Goal: Transaction & Acquisition: Purchase product/service

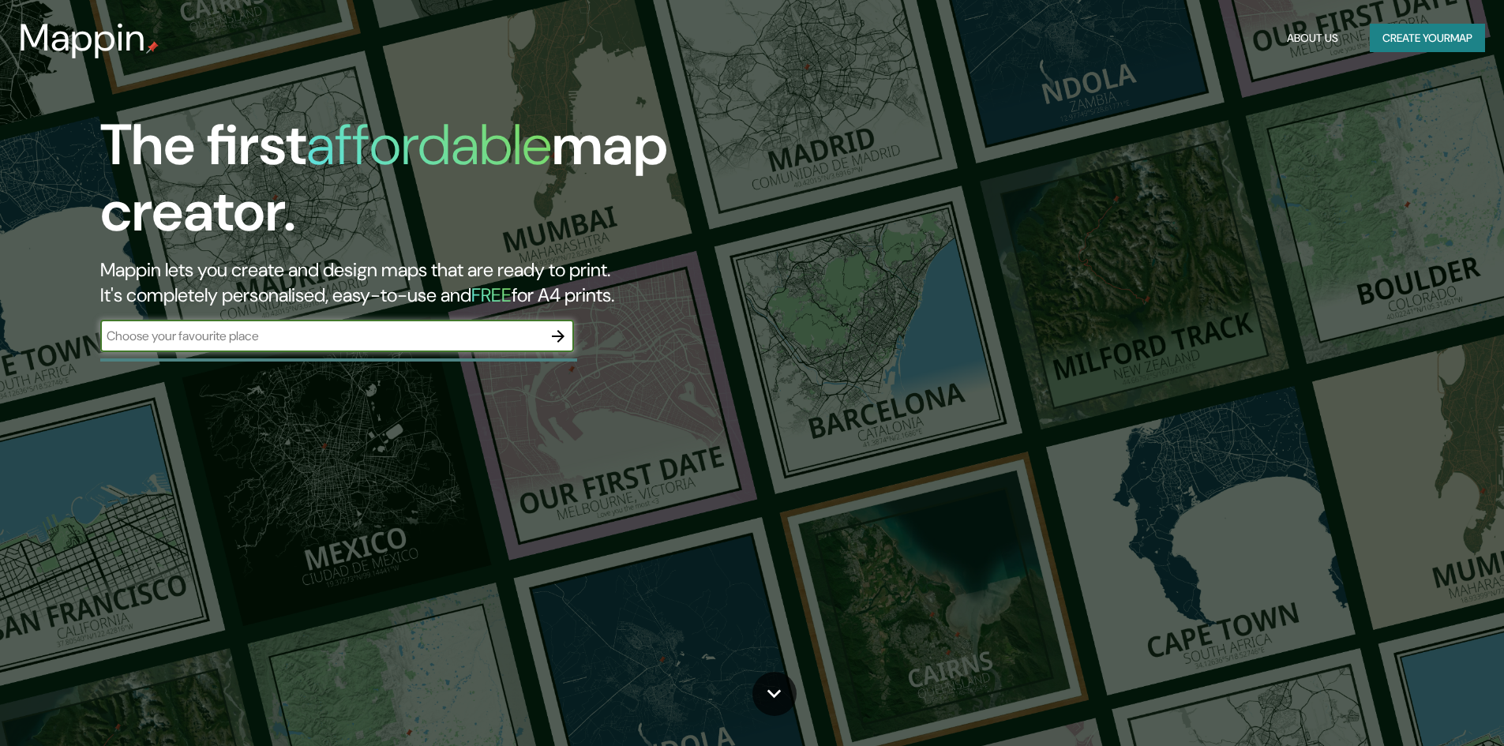
click at [336, 347] on div "​" at bounding box center [337, 337] width 474 height 32
type input "Nayarit"
click at [554, 334] on icon "button" at bounding box center [558, 336] width 19 height 19
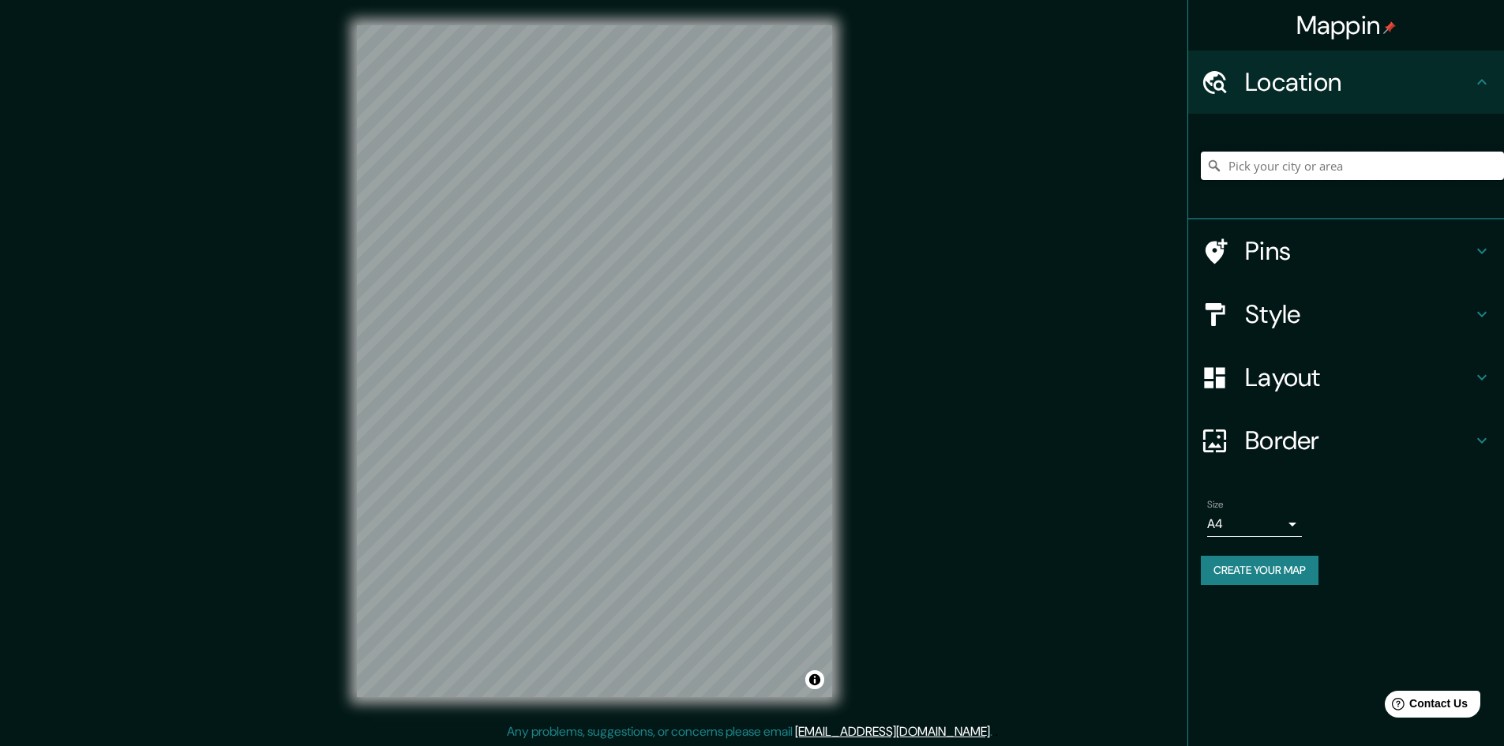
click at [1265, 167] on input "Pick your city or area" at bounding box center [1352, 166] width 303 height 28
type input "Nayarit"
click at [1217, 167] on icon at bounding box center [1215, 166] width 16 height 16
click at [1282, 244] on h4 "Pins" at bounding box center [1358, 251] width 227 height 32
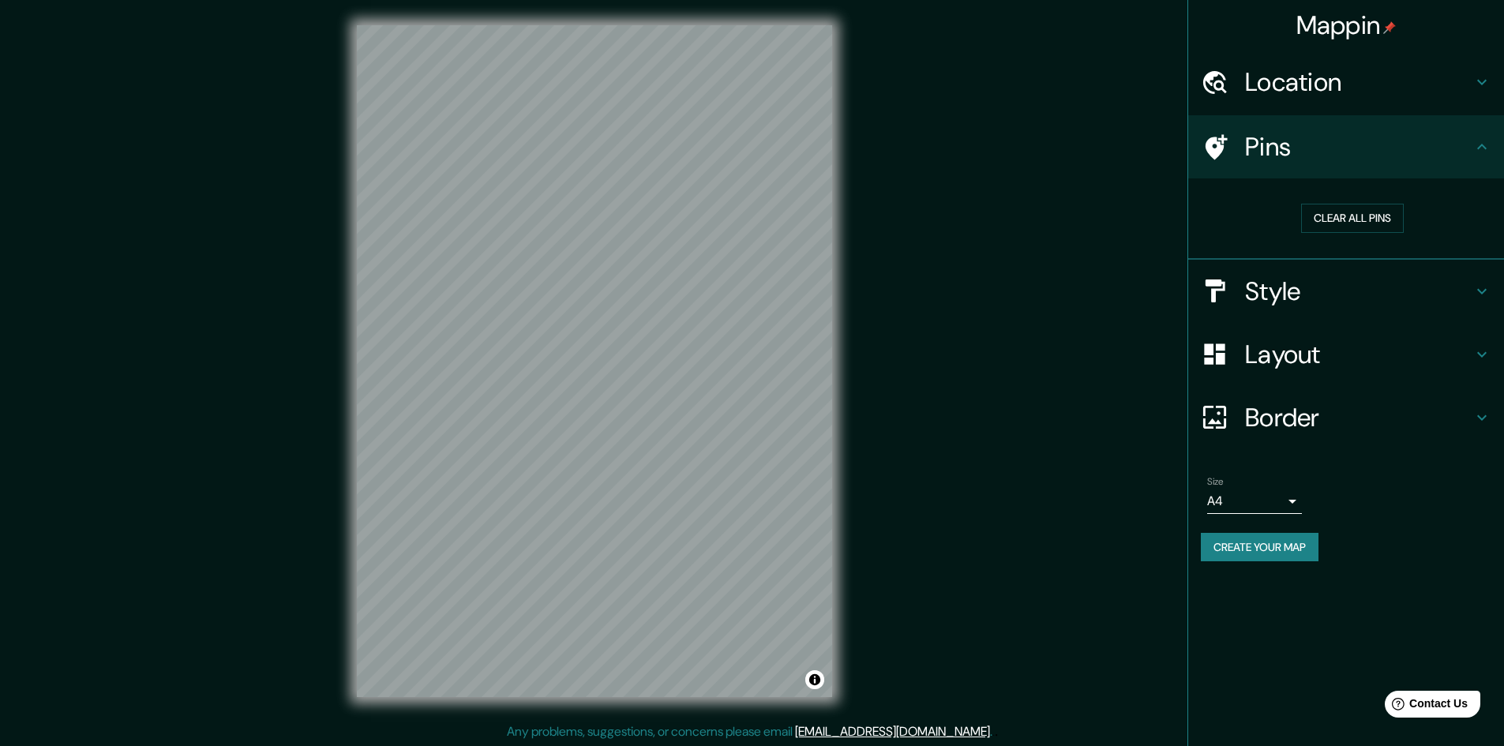
click at [1304, 158] on h4 "Pins" at bounding box center [1358, 147] width 227 height 32
click at [1335, 295] on h4 "Style" at bounding box center [1358, 292] width 227 height 32
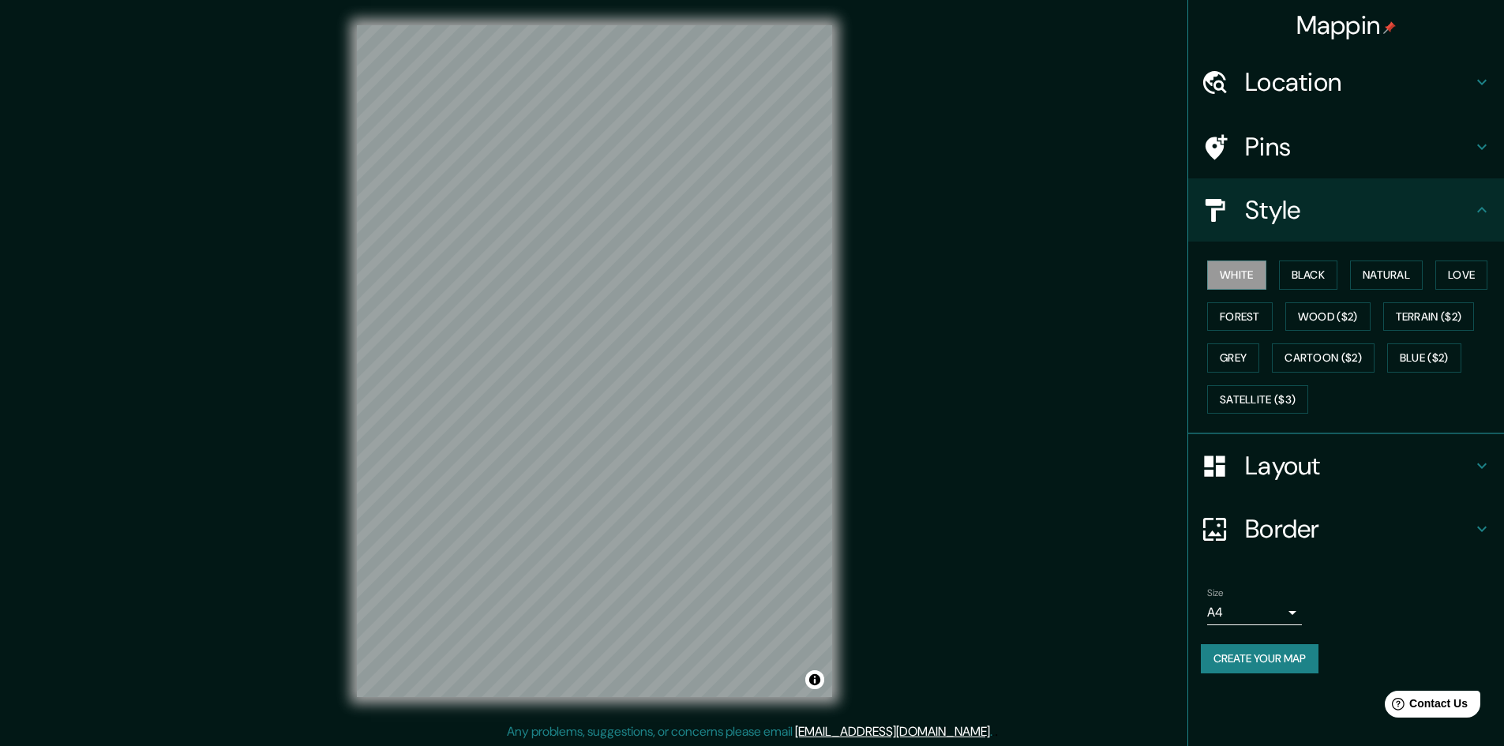
click at [1276, 271] on div "White Black Natural Love Forest Wood ($2) Terrain ($2) Grey Cartoon ($2) Blue (…" at bounding box center [1352, 337] width 303 height 166
click at [1301, 267] on button "Black" at bounding box center [1308, 275] width 59 height 29
click at [1365, 270] on button "Natural" at bounding box center [1386, 275] width 73 height 29
click at [1452, 270] on button "Love" at bounding box center [1462, 275] width 52 height 29
click at [1231, 313] on button "Forest" at bounding box center [1240, 316] width 66 height 29
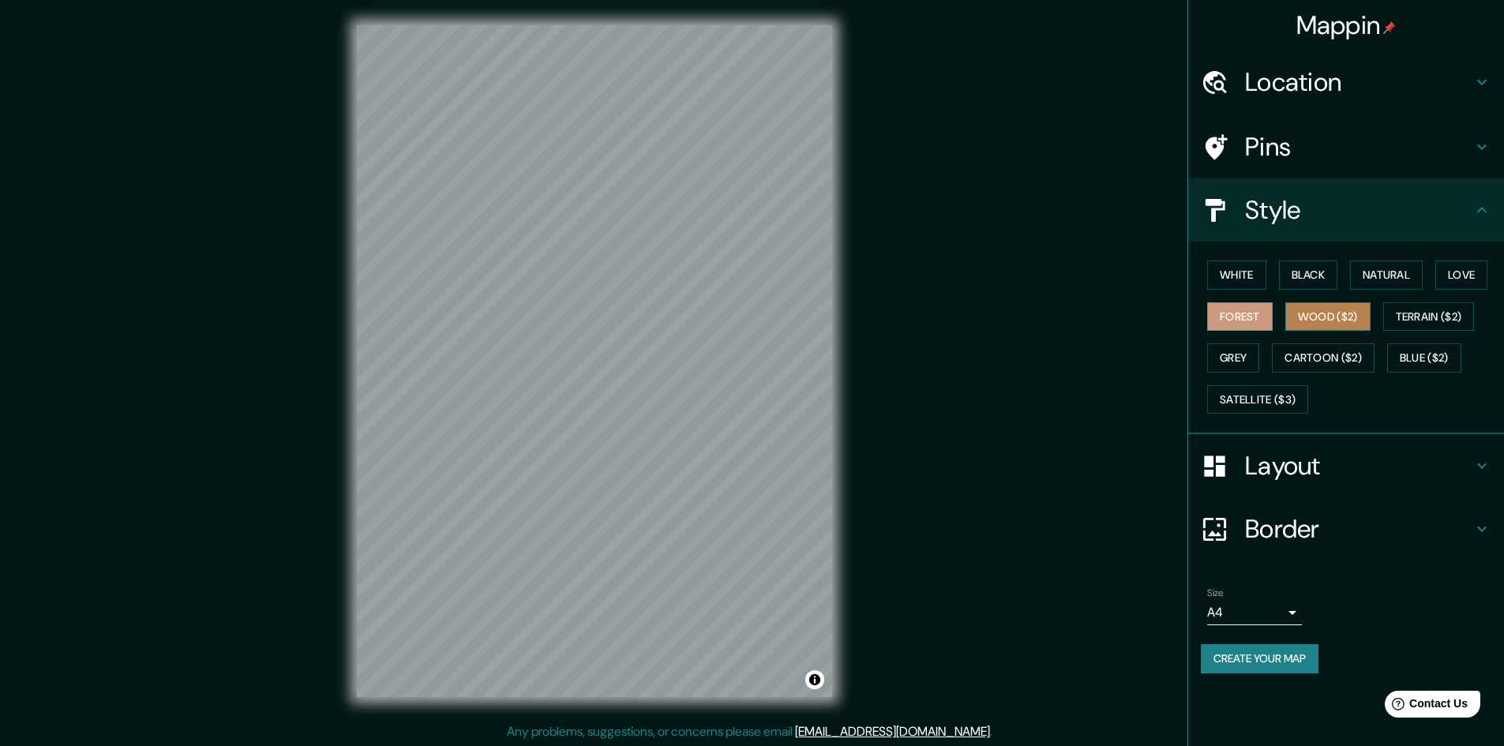
click at [1330, 311] on button "Wood ($2)" at bounding box center [1327, 316] width 85 height 29
click at [1398, 311] on button "Terrain ($2)" at bounding box center [1429, 316] width 92 height 29
click at [1234, 355] on button "Grey" at bounding box center [1233, 357] width 52 height 29
click at [1317, 355] on button "Cartoon ($2)" at bounding box center [1323, 357] width 103 height 29
click at [1246, 354] on button "Grey" at bounding box center [1233, 357] width 52 height 29
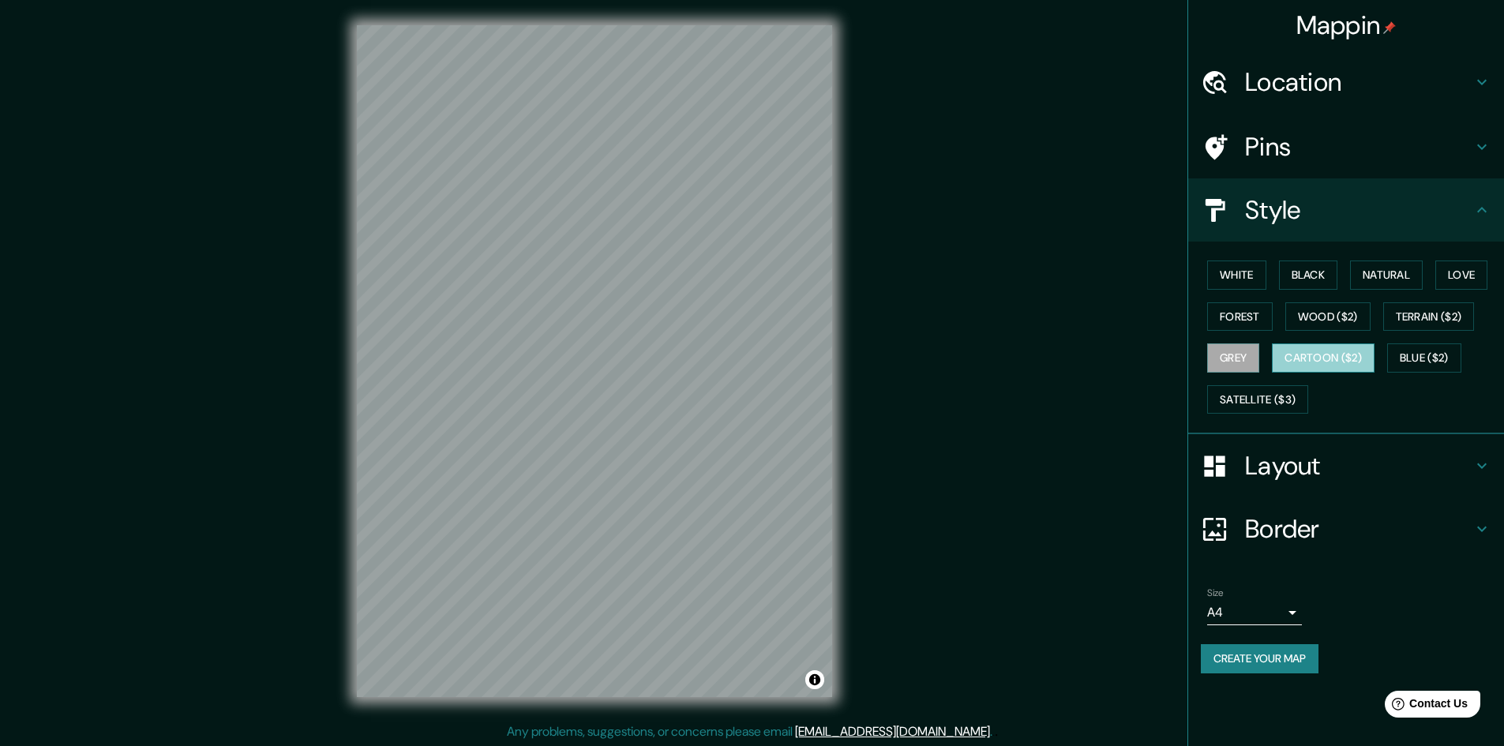
click at [1286, 356] on button "Cartoon ($2)" at bounding box center [1323, 357] width 103 height 29
click at [1403, 352] on button "Blue ($2)" at bounding box center [1424, 357] width 74 height 29
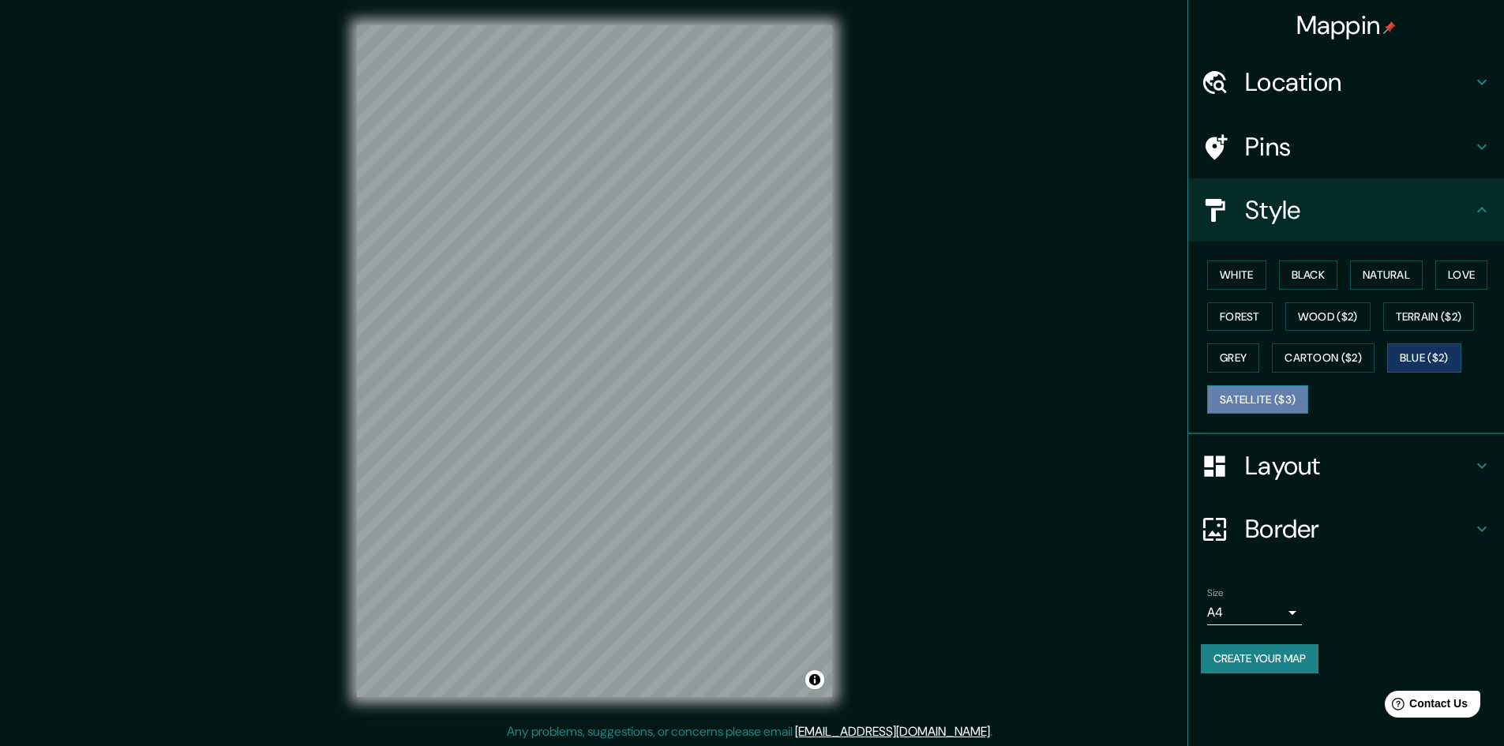
click at [1236, 391] on button "Satellite ($3)" at bounding box center [1257, 399] width 101 height 29
click at [1227, 272] on button "White" at bounding box center [1236, 275] width 59 height 29
